Goal: Find specific page/section: Find specific page/section

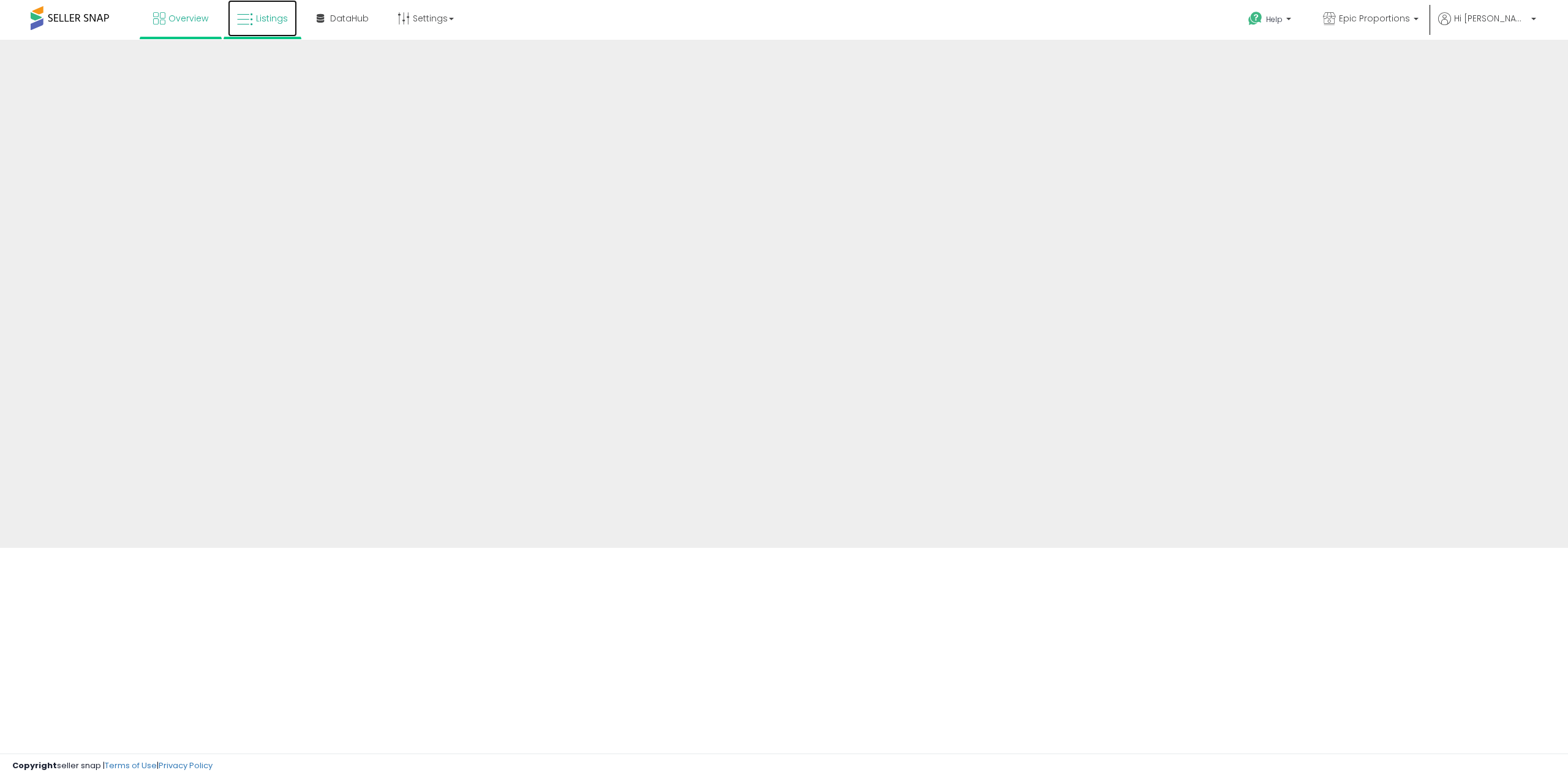
click at [256, 24] on span "Listings" at bounding box center [272, 19] width 31 height 13
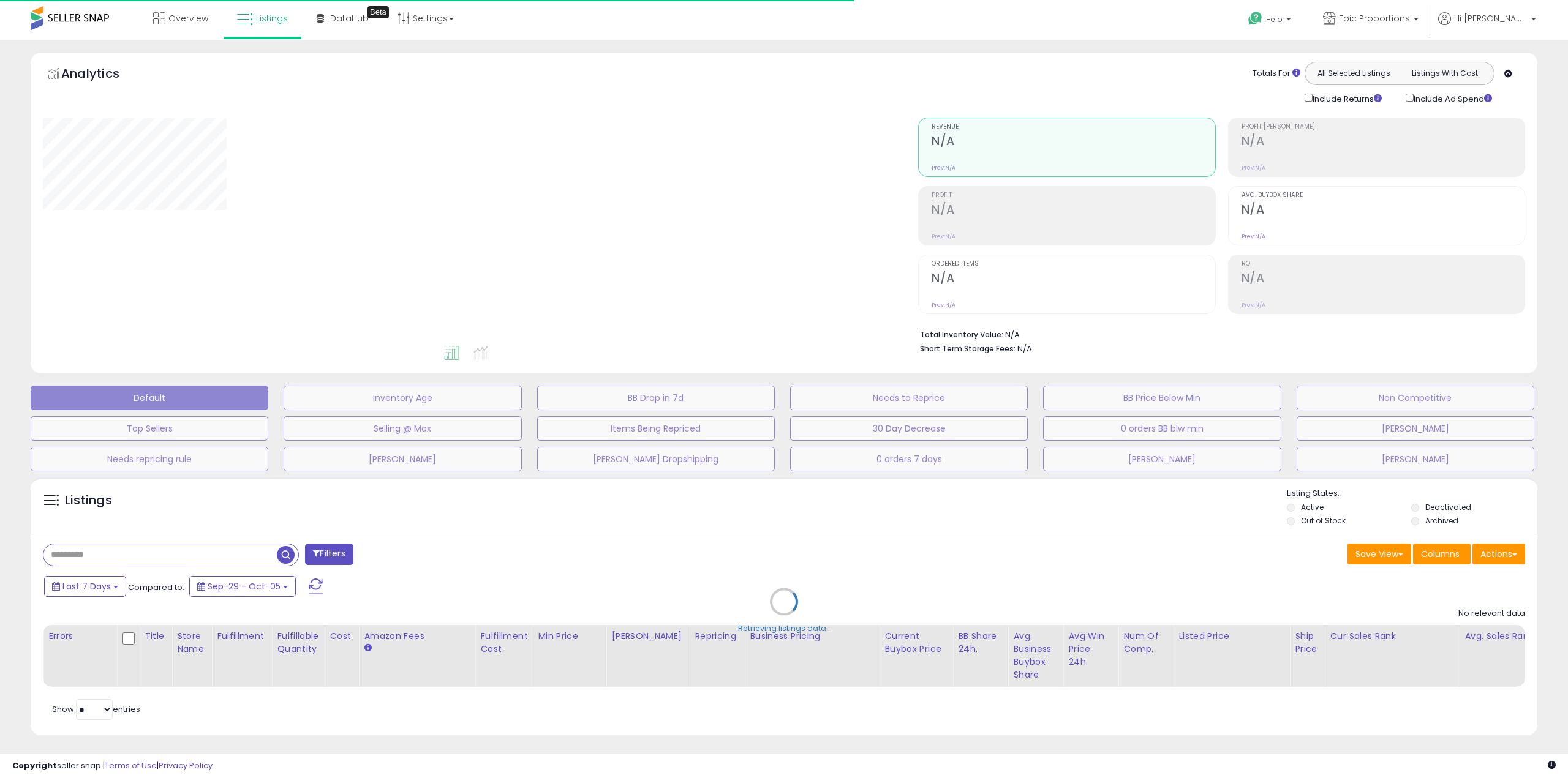
click at [133, 554] on div "Retrieving listings data.." at bounding box center [784, 611] width 1525 height 279
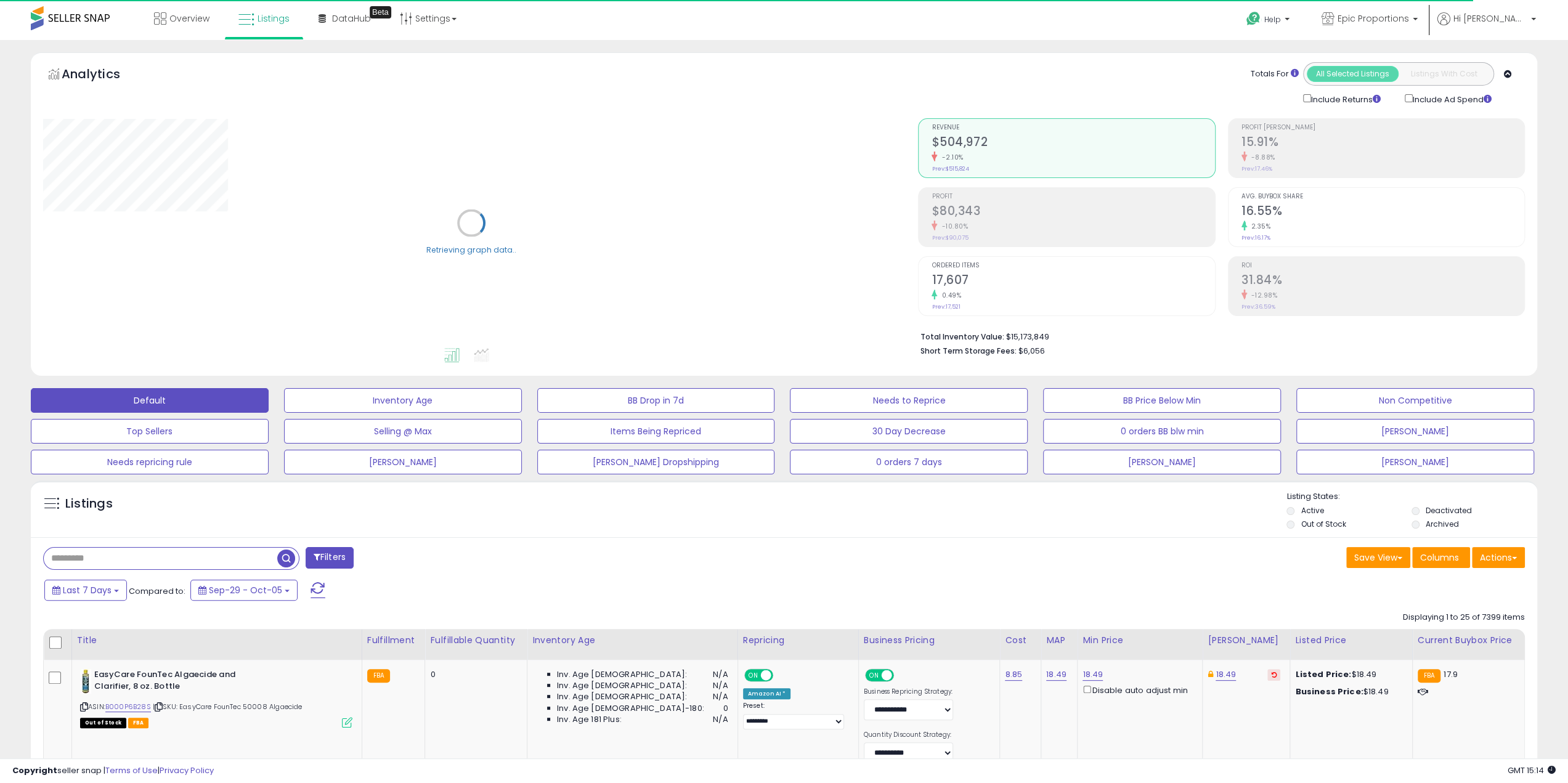
click at [219, 557] on input "text" at bounding box center [160, 559] width 234 height 22
click at [219, 557] on input "text" at bounding box center [233, 559] width 379 height 22
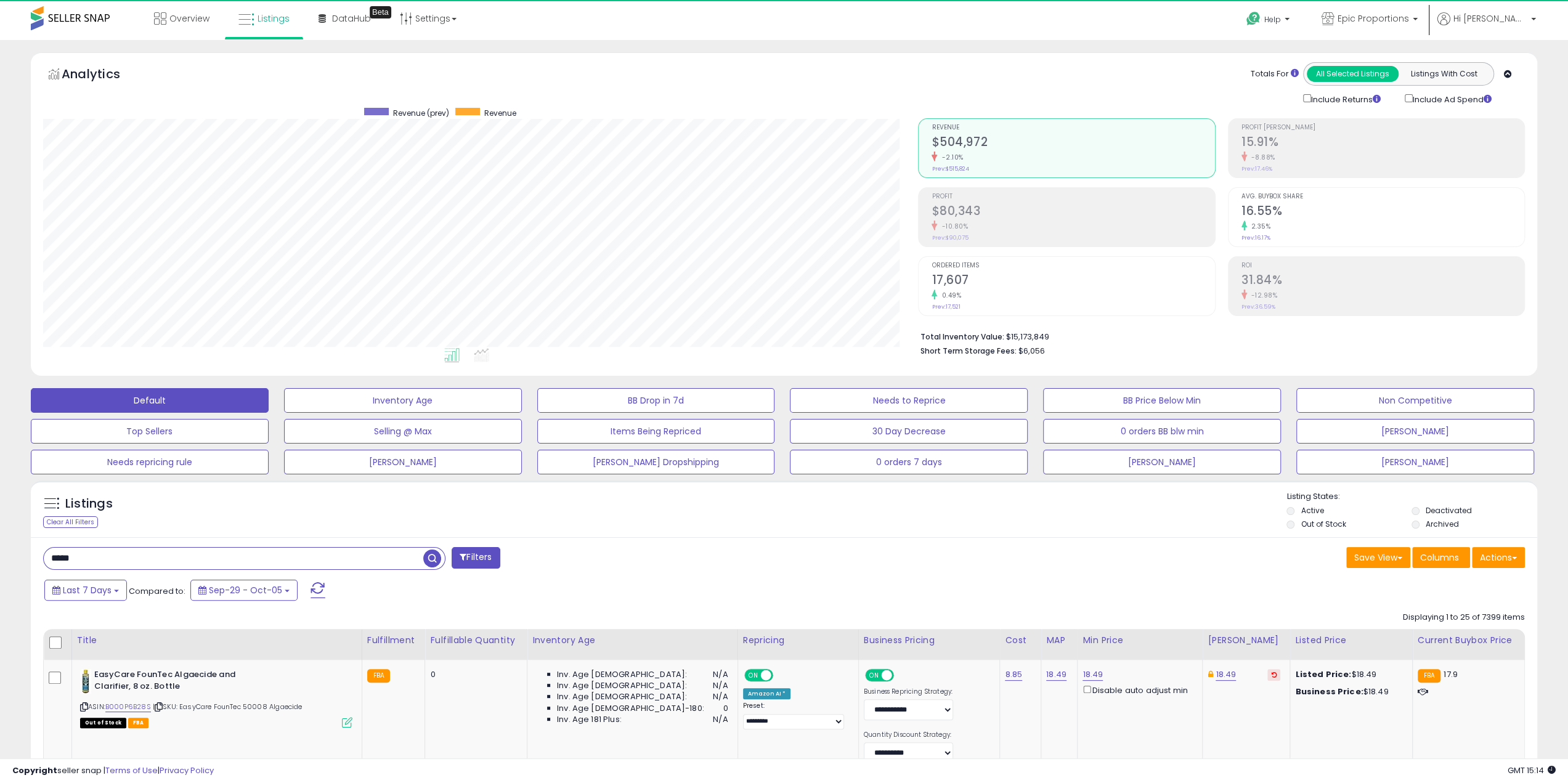
scroll to position [253, 875]
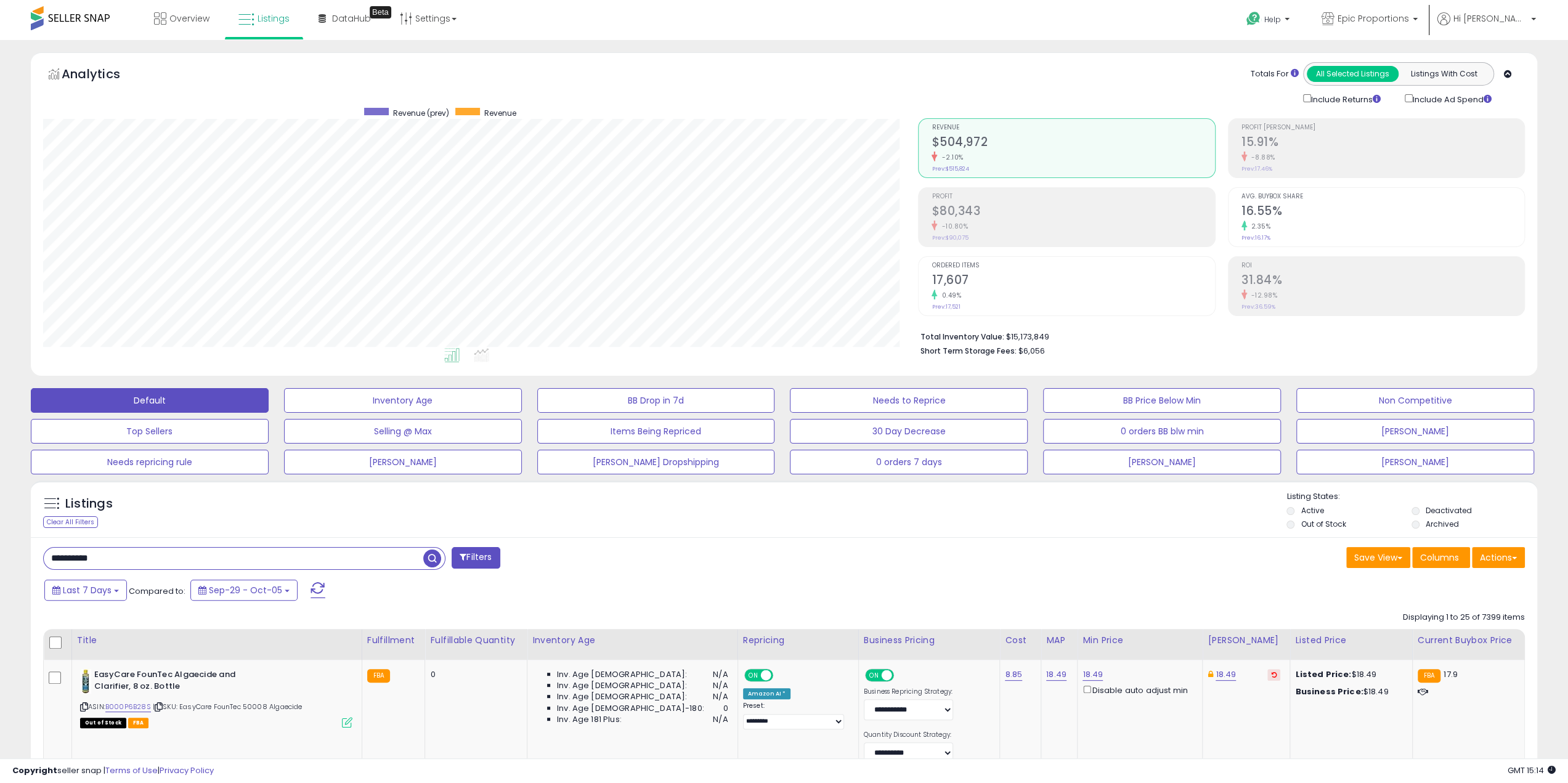
type input "**********"
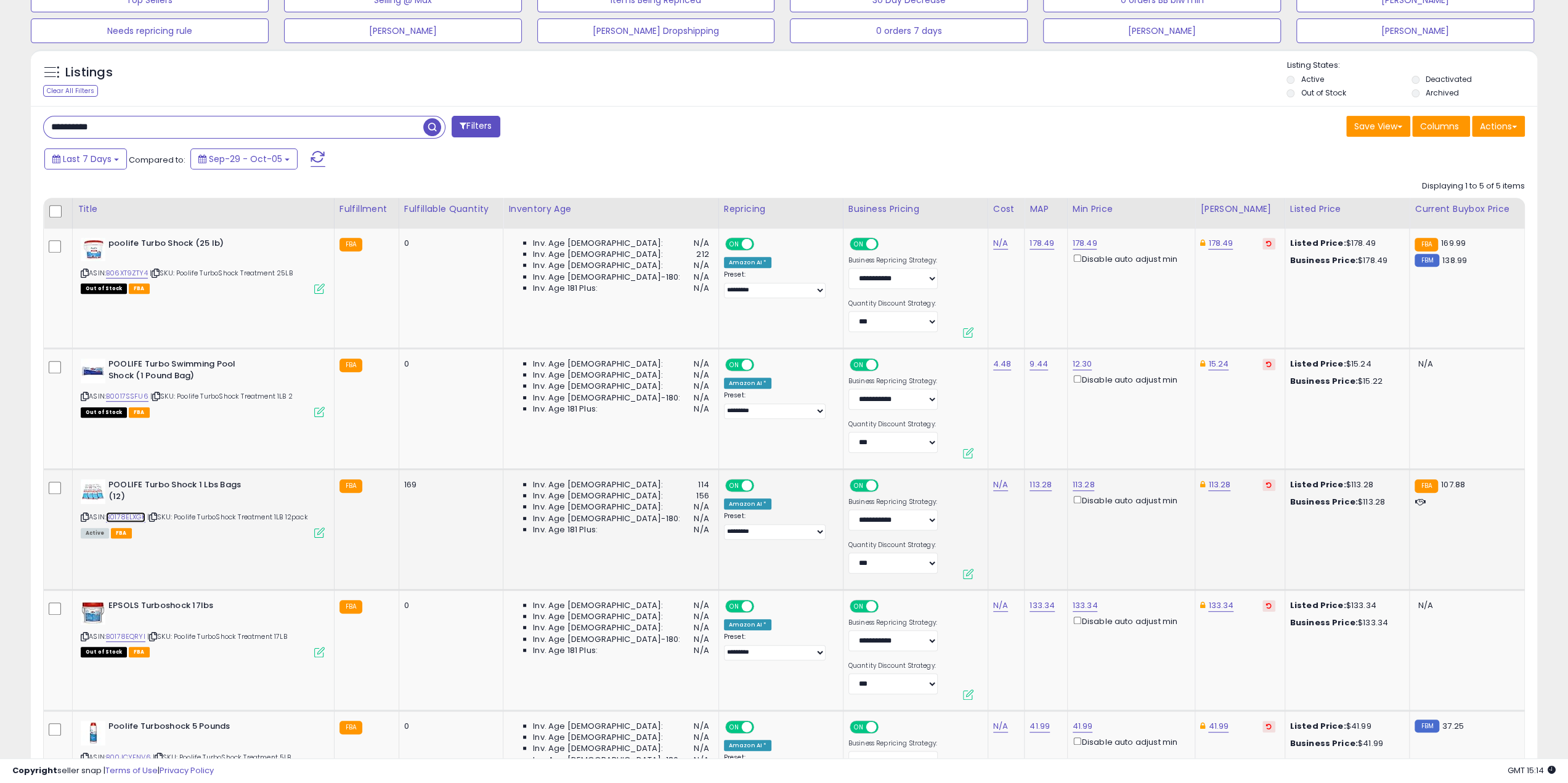
click at [130, 516] on link "B0178ELXGK" at bounding box center [126, 518] width 40 height 11
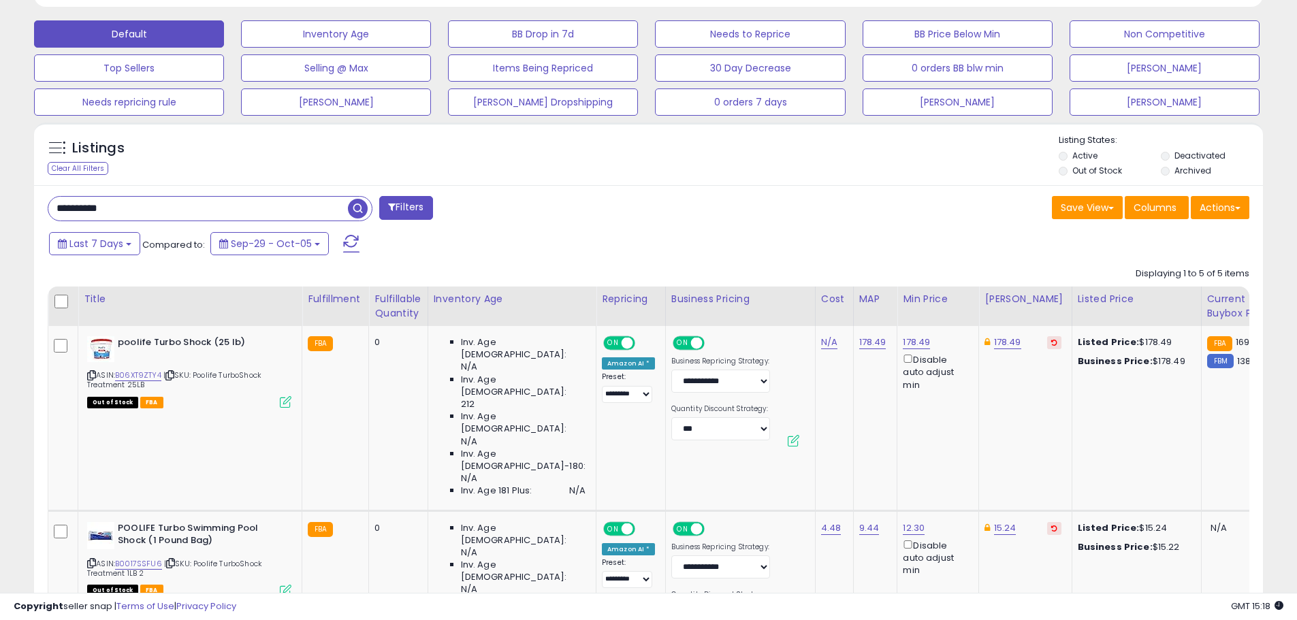
scroll to position [279, 713]
